Goal: Task Accomplishment & Management: Manage account settings

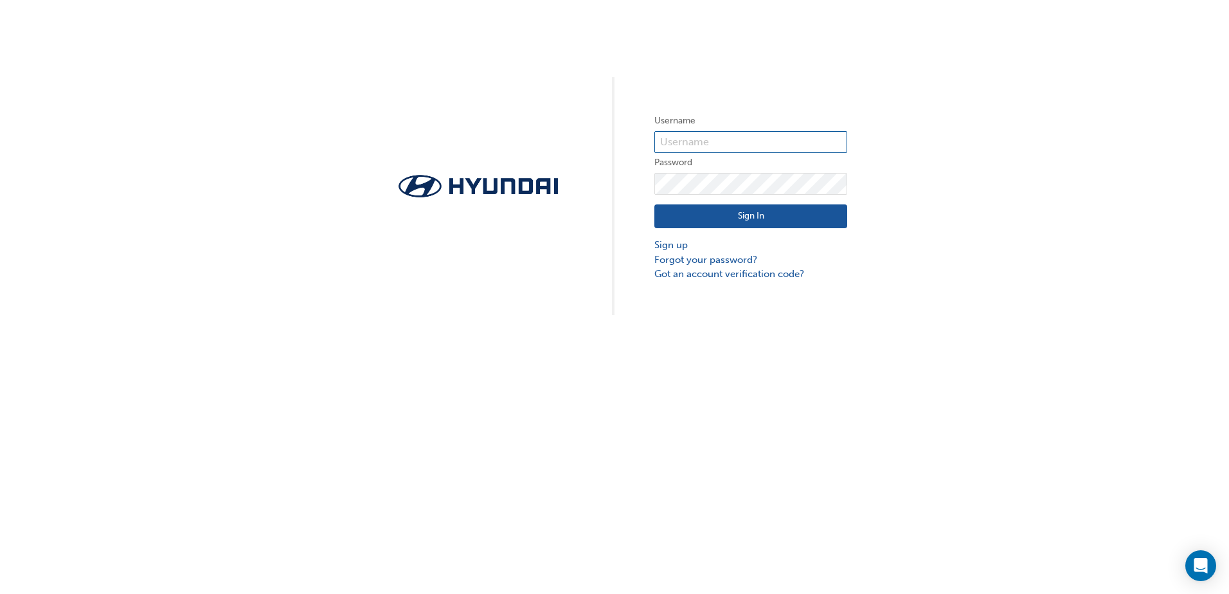
type input "33933"
click at [739, 217] on button "Sign In" at bounding box center [750, 216] width 193 height 24
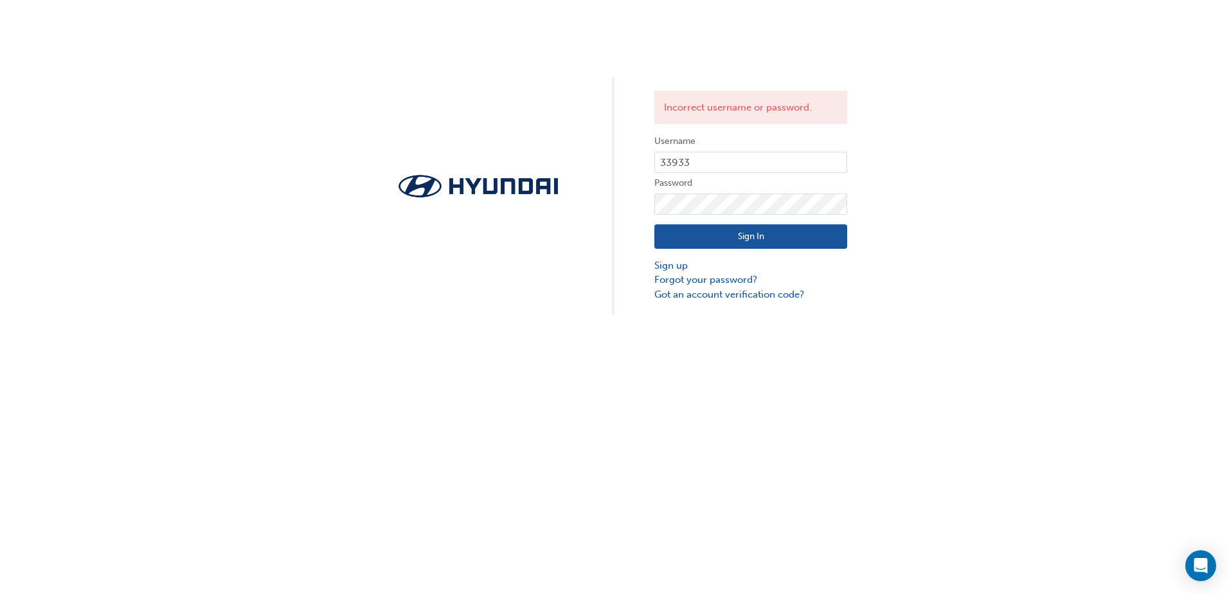
click at [842, 159] on span at bounding box center [840, 163] width 10 height 10
type input "gdell@zupps.com.au"
click at [749, 234] on button "Sign In" at bounding box center [750, 236] width 193 height 24
click at [839, 158] on span at bounding box center [840, 163] width 10 height 10
type input "33933"
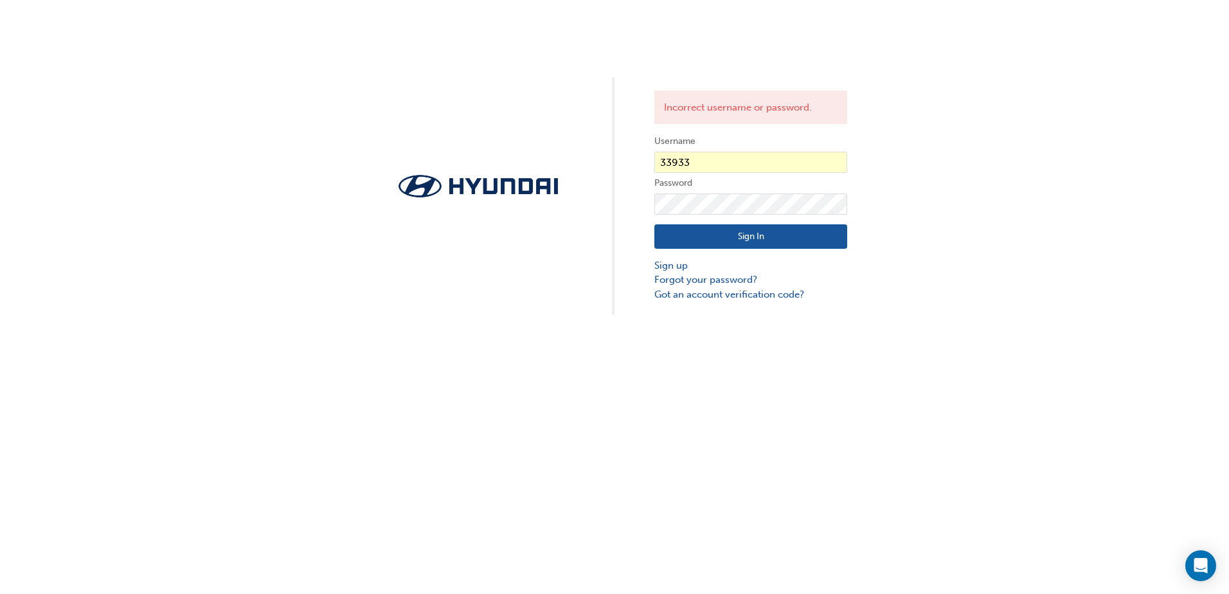
click at [842, 163] on span at bounding box center [840, 163] width 10 height 10
click at [717, 278] on link "Forgot your password?" at bounding box center [750, 280] width 193 height 15
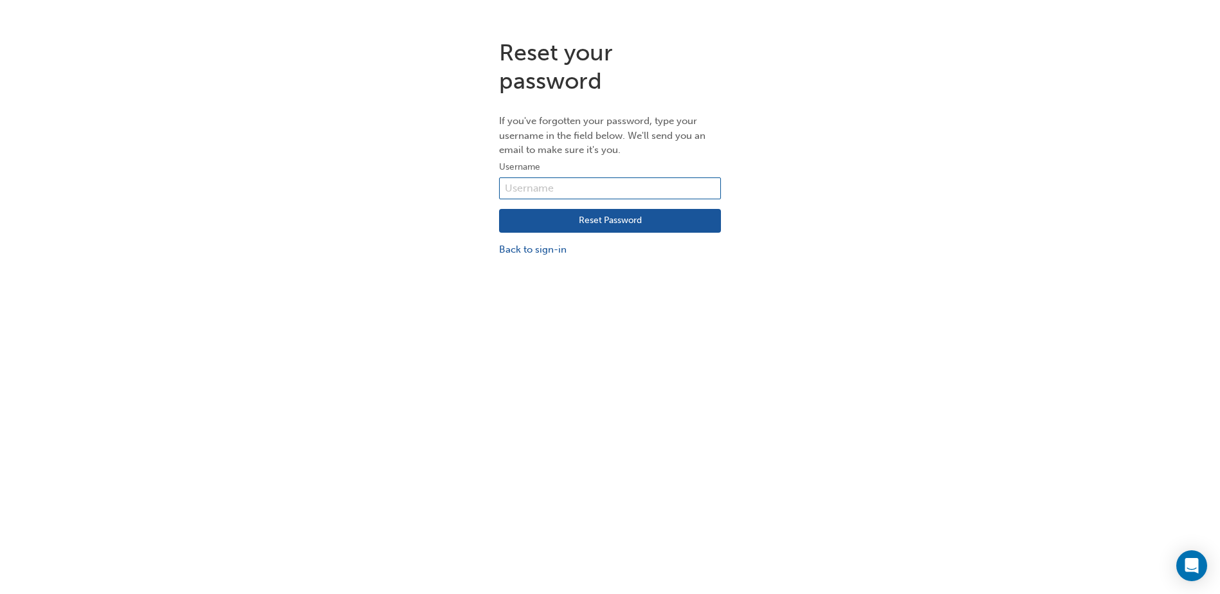
click at [546, 188] on input "text" at bounding box center [610, 188] width 222 height 22
paste input "33933"
type input "33933"
click at [587, 217] on button "Reset Password" at bounding box center [610, 221] width 222 height 24
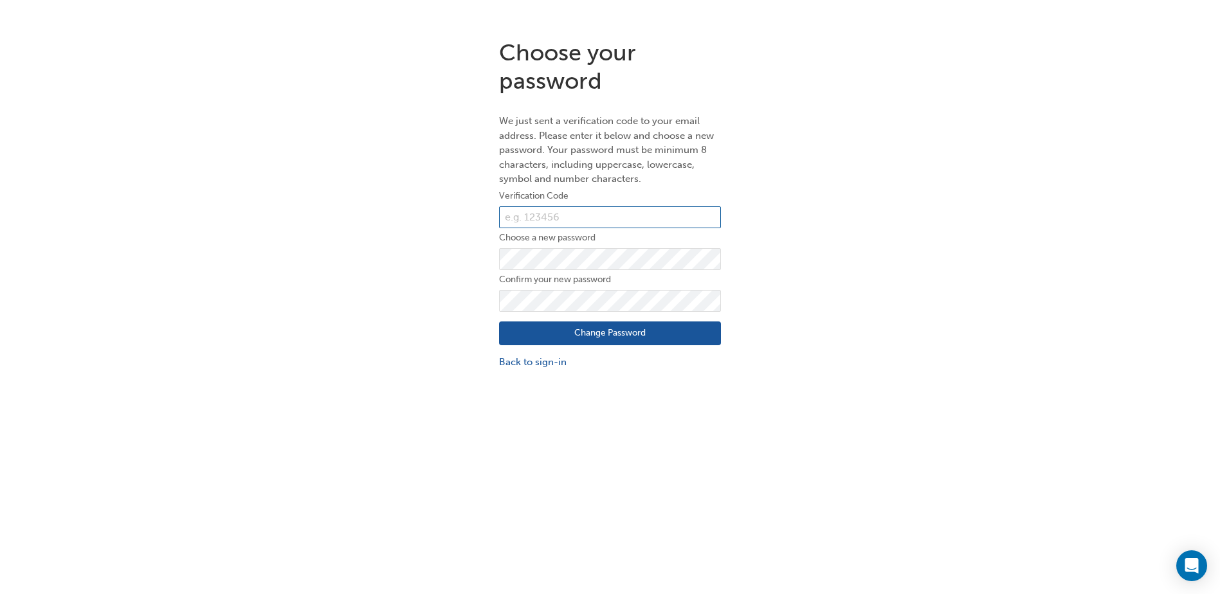
click at [595, 216] on input "text" at bounding box center [610, 217] width 222 height 22
paste input "142022"
type input "142022"
click at [428, 253] on div "Choose your password We just sent a verification code to your email address. Pl…" at bounding box center [610, 204] width 1220 height 350
click at [611, 327] on button "Change Password" at bounding box center [610, 333] width 222 height 24
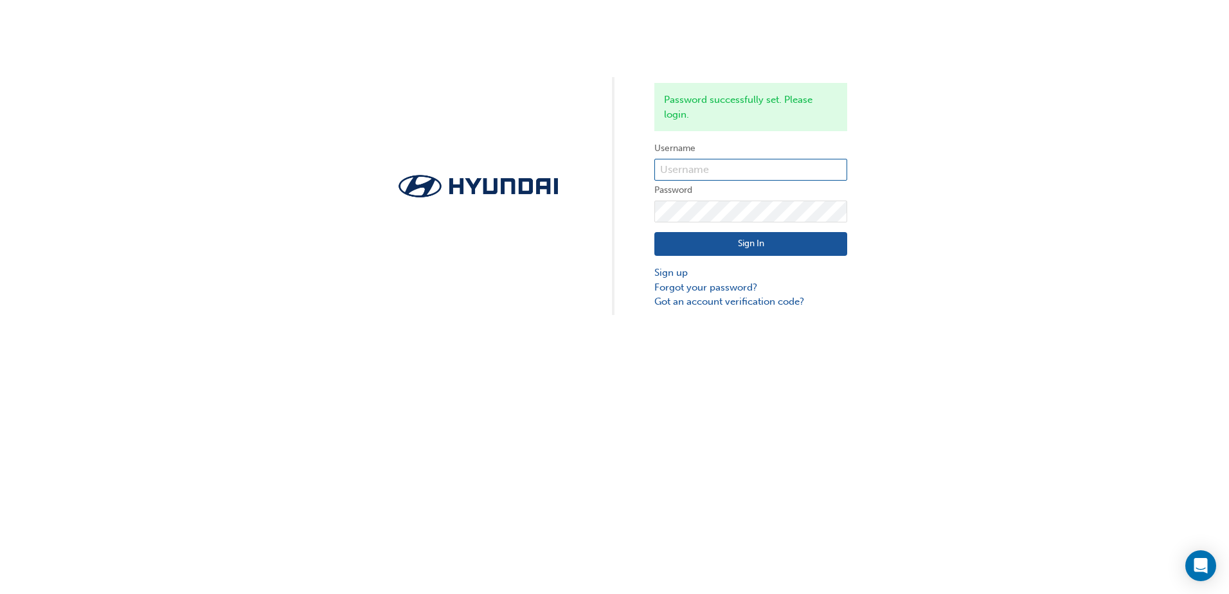
type input "33933"
click at [741, 245] on button "Sign In" at bounding box center [750, 244] width 193 height 24
